Goal: Task Accomplishment & Management: Manage account settings

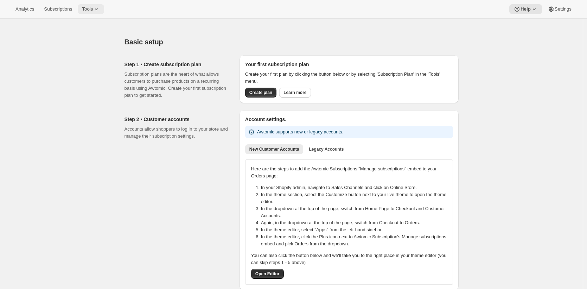
click at [93, 10] on span "Tools" at bounding box center [87, 9] width 11 height 6
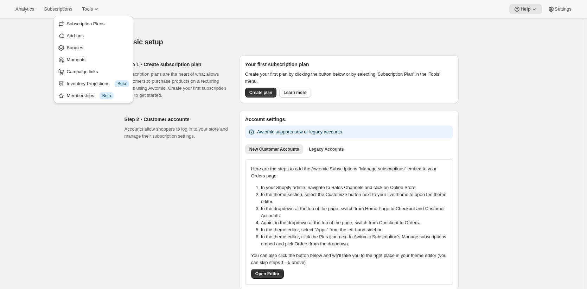
click at [105, 44] on button "Bundles" at bounding box center [94, 47] width 76 height 11
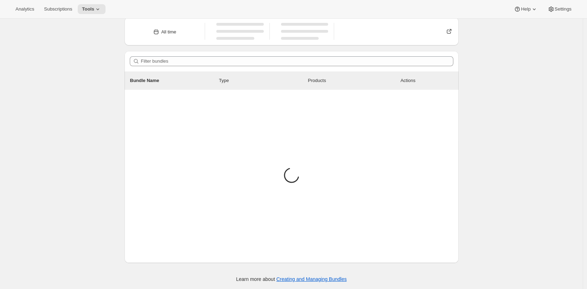
scroll to position [19, 0]
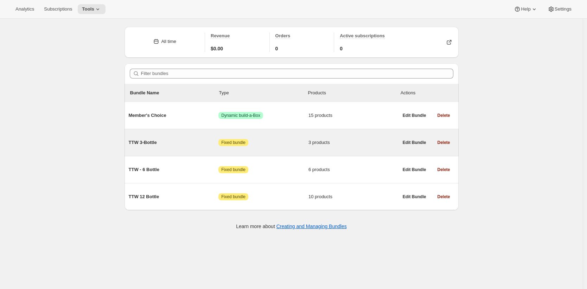
click at [186, 140] on span "TTW 3-Bottle" at bounding box center [174, 142] width 90 height 7
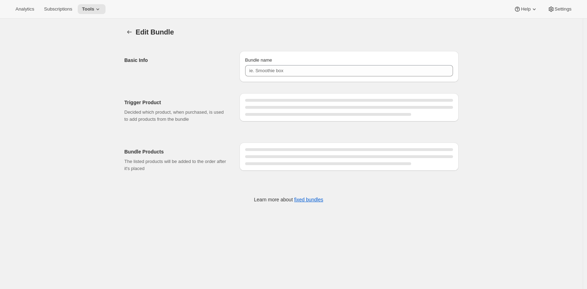
type input "TTW 3-Bottle"
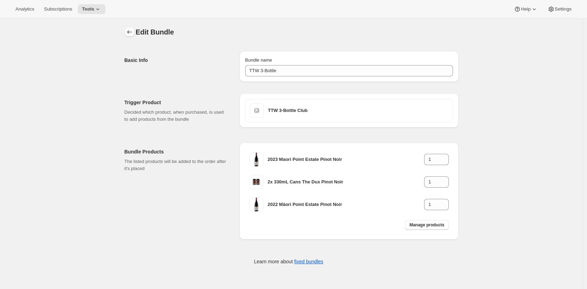
click at [127, 30] on icon "Bundles" at bounding box center [129, 32] width 7 height 7
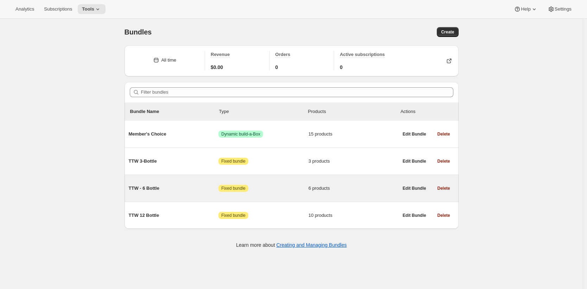
click at [197, 191] on span "TTW - 6 Bottle" at bounding box center [174, 188] width 90 height 7
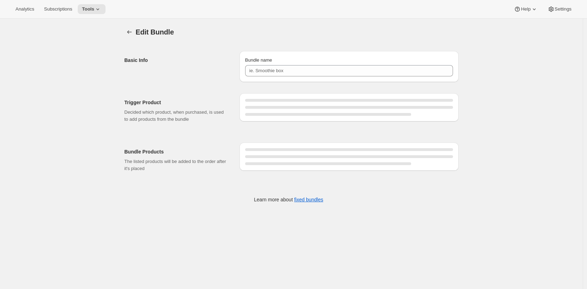
type input "TTW - 6 Bottle"
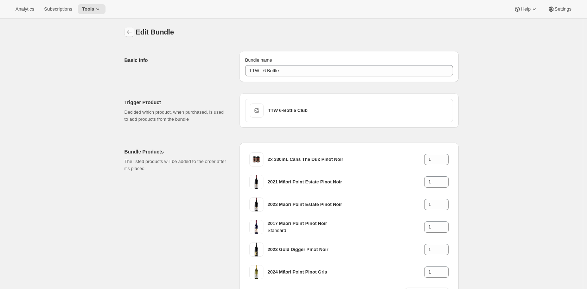
click at [133, 30] on icon "Bundles" at bounding box center [129, 32] width 7 height 7
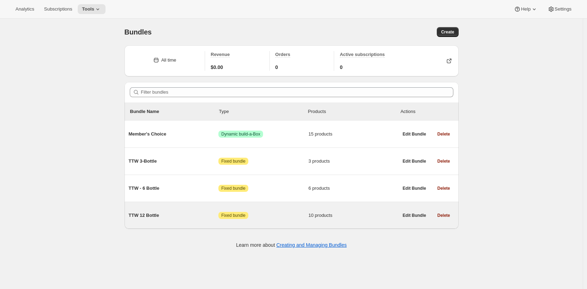
click at [194, 217] on span "TTW 12 Bottle" at bounding box center [174, 215] width 90 height 7
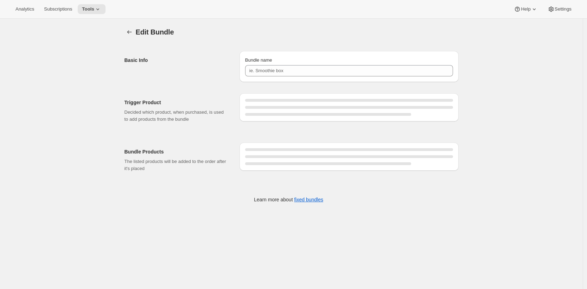
type input "TTW 12 Bottle"
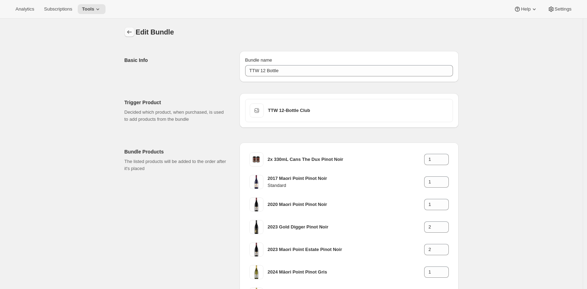
click at [133, 32] on icon "Bundles" at bounding box center [129, 32] width 7 height 7
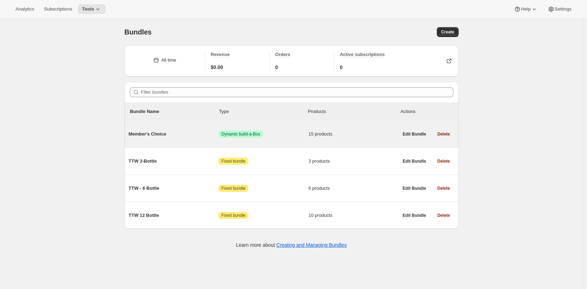
click at [157, 134] on span "Member's Choice" at bounding box center [174, 134] width 90 height 7
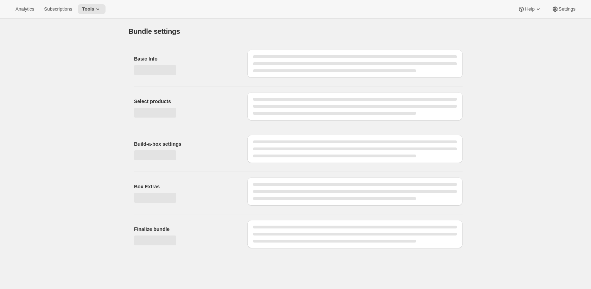
type input "Member's Choice"
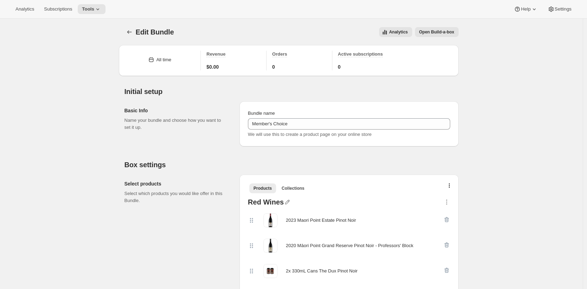
click at [131, 32] on icon "Bundles" at bounding box center [129, 32] width 7 height 7
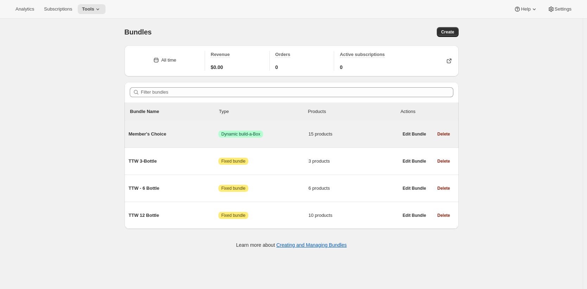
click at [148, 133] on span "Member's Choice" at bounding box center [174, 134] width 90 height 7
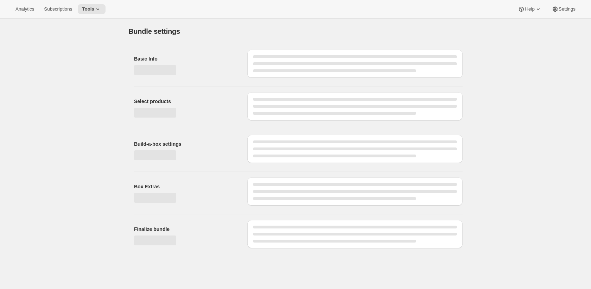
type input "Member's Choice"
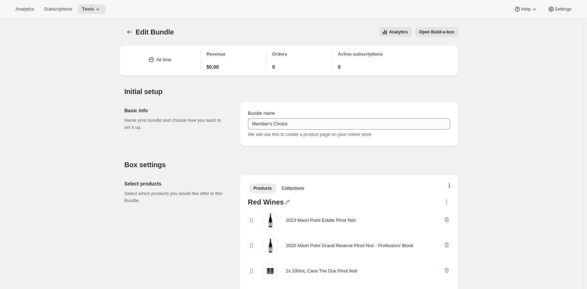
click at [449, 32] on span "Open Build-a-box" at bounding box center [436, 32] width 35 height 6
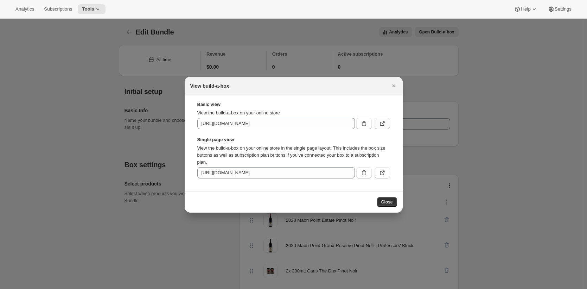
click at [383, 121] on icon ":r9l:" at bounding box center [383, 122] width 3 height 3
click at [383, 170] on icon ":r9l:" at bounding box center [382, 172] width 7 height 7
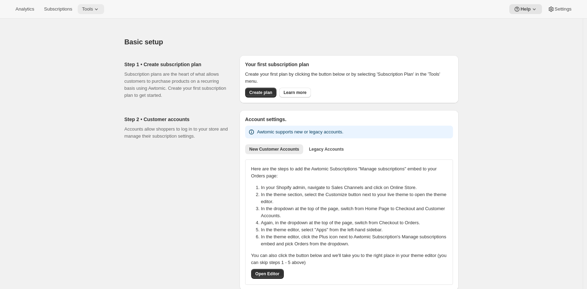
click at [93, 6] on span "Tools" at bounding box center [87, 9] width 11 height 6
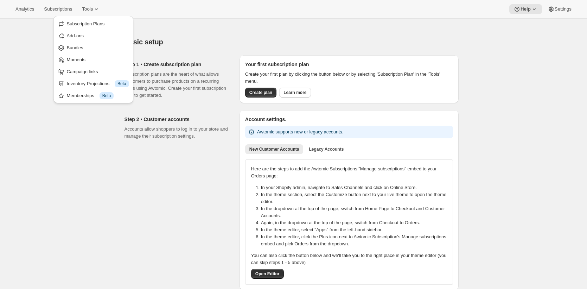
drag, startPoint x: 105, startPoint y: 49, endPoint x: 198, endPoint y: 30, distance: 95.5
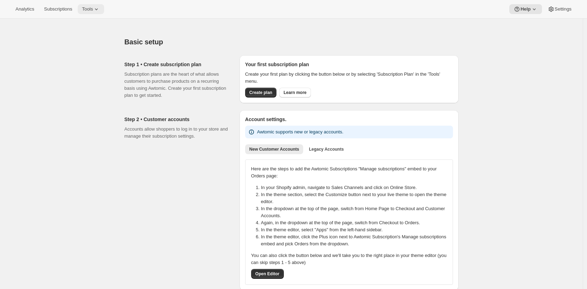
click at [85, 9] on span "Tools" at bounding box center [87, 9] width 11 height 6
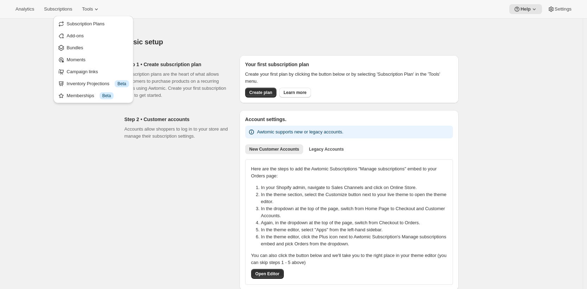
click at [94, 48] on span "Bundles" at bounding box center [98, 47] width 62 height 7
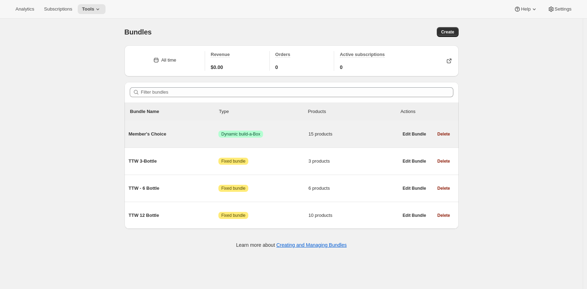
click at [152, 129] on div "Member's Choice Success Dynamic build-a-Box 15 products" at bounding box center [264, 134] width 270 height 18
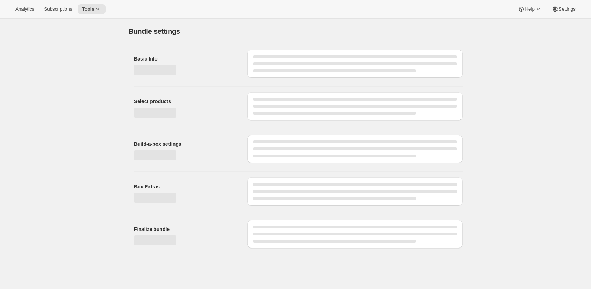
type input "Member's Choice"
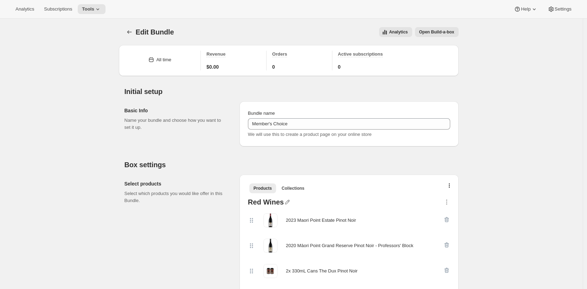
click at [433, 30] on span "Open Build-a-box" at bounding box center [436, 32] width 35 height 6
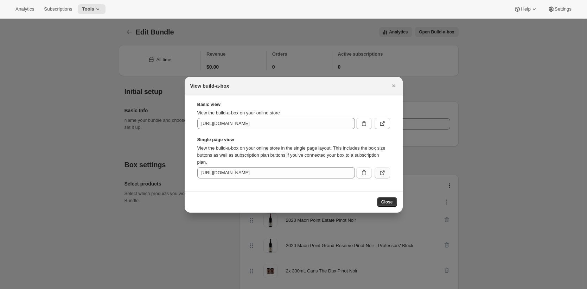
click at [382, 174] on icon ":r49:" at bounding box center [382, 172] width 7 height 7
click at [390, 83] on icon "Close" at bounding box center [393, 85] width 7 height 7
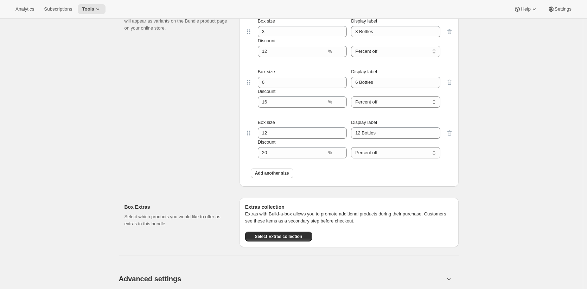
scroll to position [1012, 0]
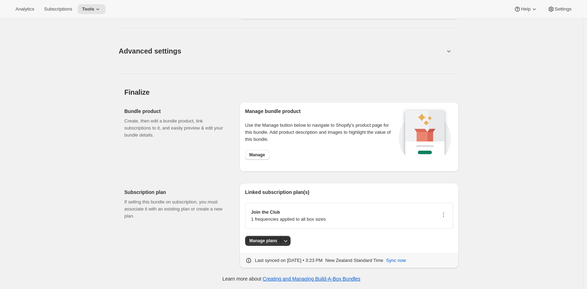
click at [178, 111] on h2 "Bundle product" at bounding box center [177, 111] width 104 height 7
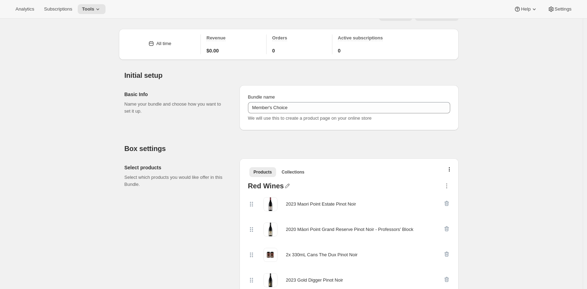
scroll to position [0, 0]
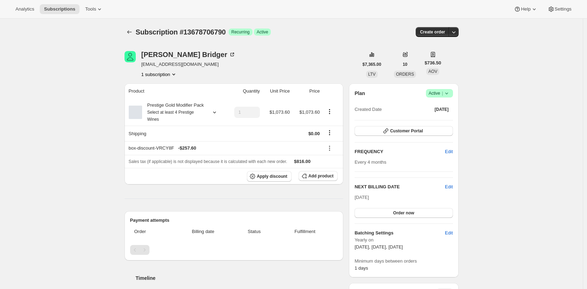
scroll to position [289, 0]
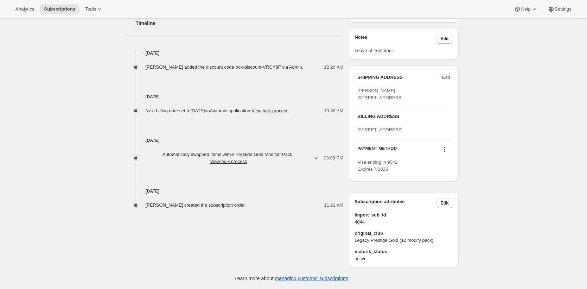
click at [280, 151] on span "Automatically swapped items within Prestige Gold Modifier Pack . View bulk proc…" at bounding box center [229, 158] width 166 height 14
